Goal: Information Seeking & Learning: Compare options

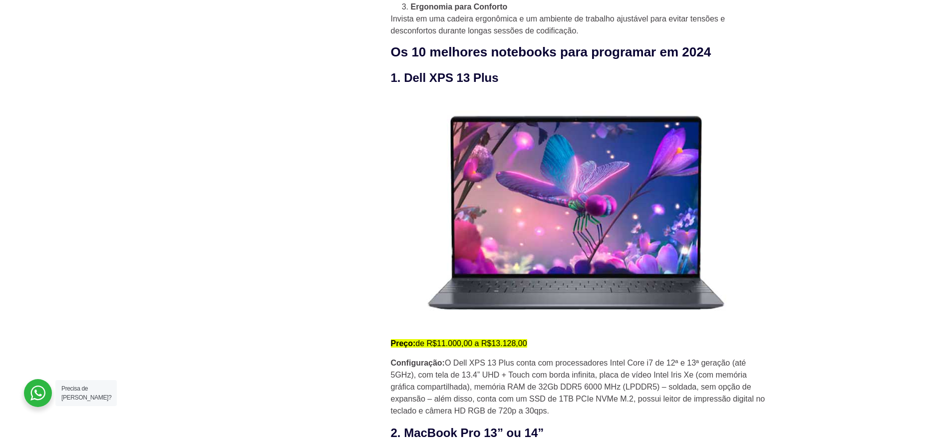
scroll to position [899, 0]
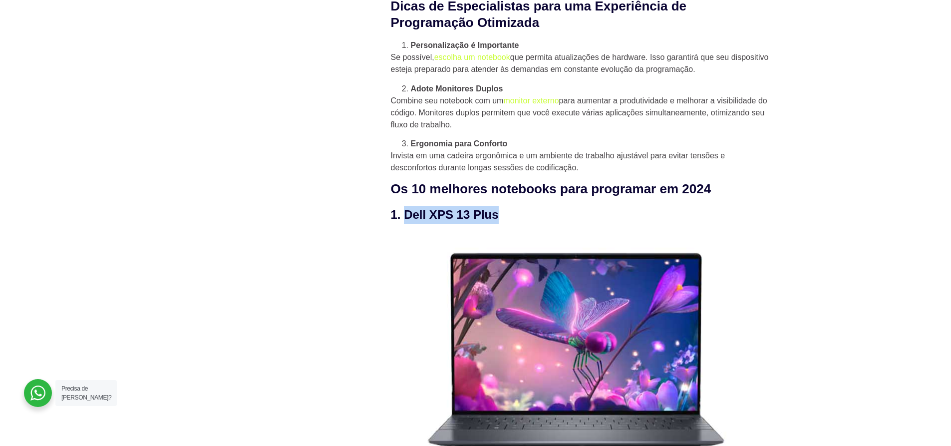
drag, startPoint x: 429, startPoint y: 222, endPoint x: 404, endPoint y: 212, distance: 26.4
click at [404, 212] on h3 "1. Dell XPS 13 Plus" at bounding box center [581, 215] width 380 height 18
click at [411, 218] on h3 "1. Dell XPS 13 Plus" at bounding box center [581, 215] width 380 height 18
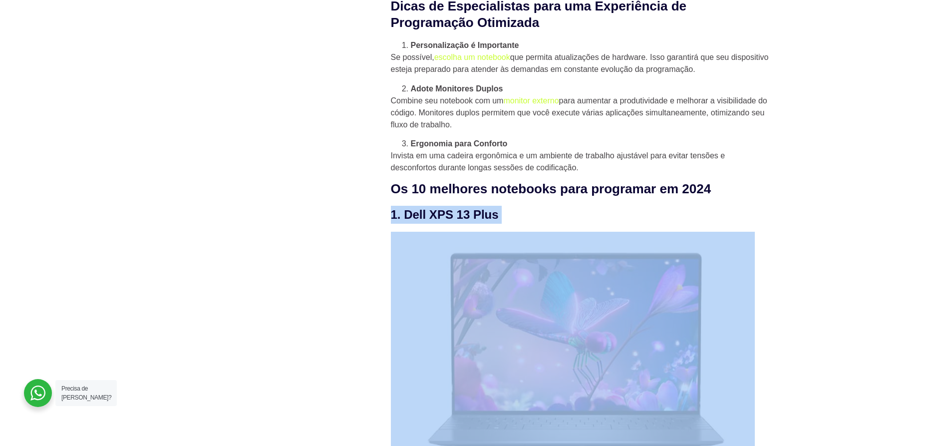
click at [411, 218] on h3 "1. Dell XPS 13 Plus" at bounding box center [581, 215] width 380 height 18
copy div "1. Dell XPS 13 Plus"
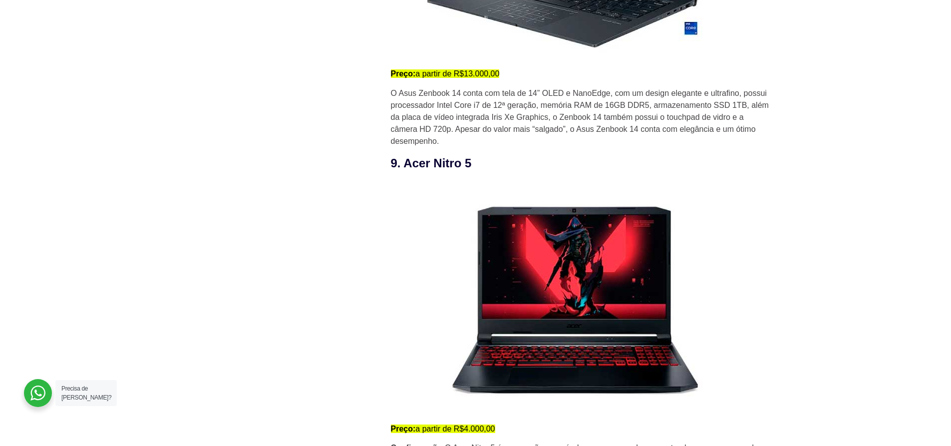
scroll to position [3895, 0]
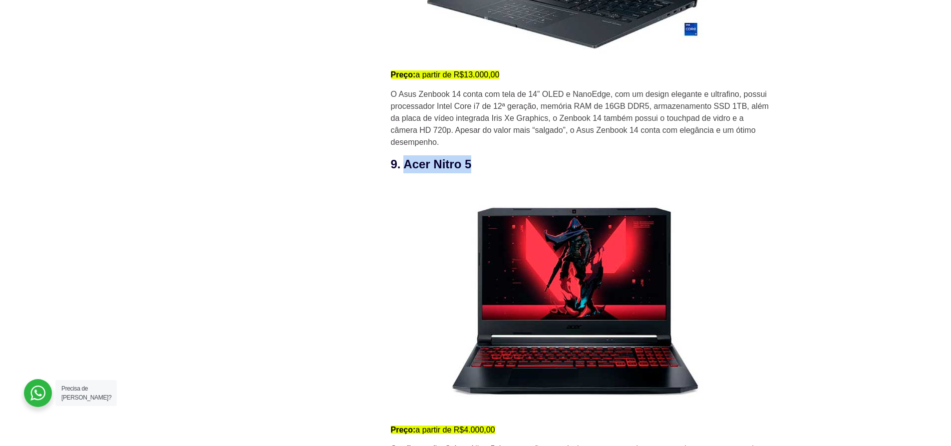
drag, startPoint x: 474, startPoint y: 170, endPoint x: 405, endPoint y: 171, distance: 68.9
click at [405, 171] on h3 "9. Acer Nitro 5" at bounding box center [581, 164] width 380 height 18
copy h3 "Acer Nitro 5"
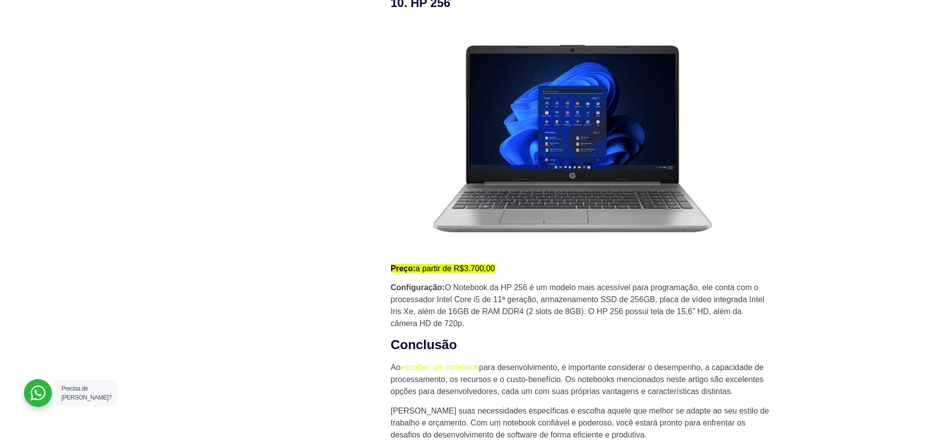
scroll to position [4544, 0]
